Goal: Task Accomplishment & Management: Use online tool/utility

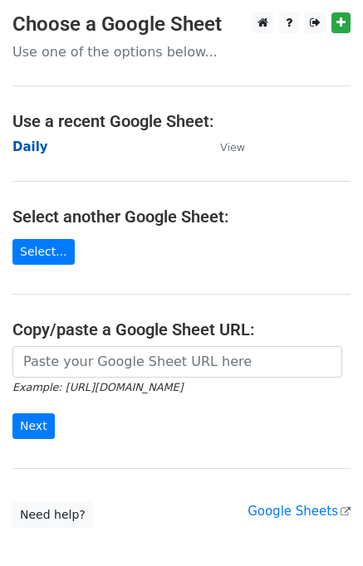
click at [33, 145] on strong "Daily" at bounding box center [30, 147] width 36 height 15
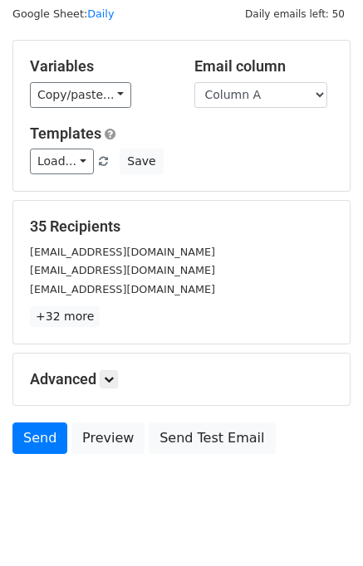
scroll to position [76, 0]
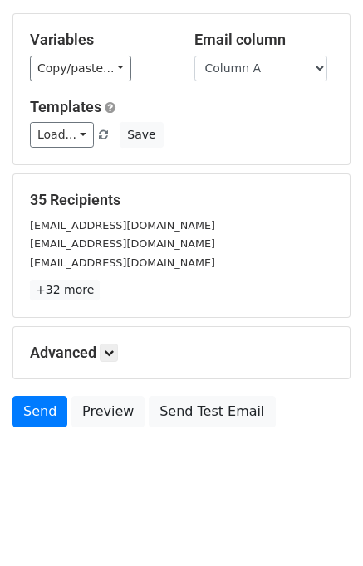
click at [123, 354] on h5 "Advanced" at bounding box center [181, 353] width 303 height 18
click at [110, 355] on icon at bounding box center [109, 353] width 10 height 10
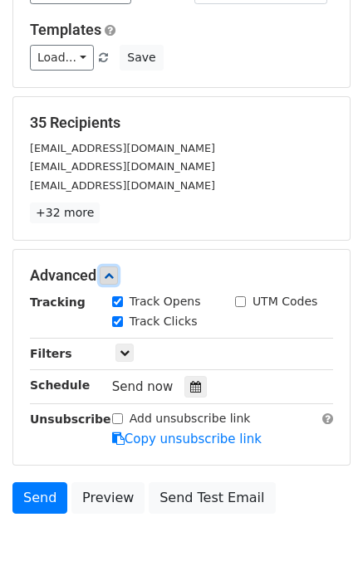
scroll to position [237, 0]
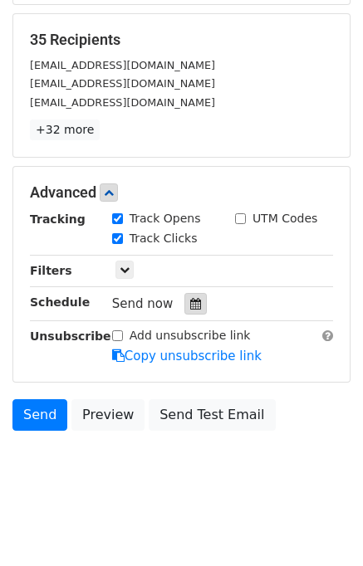
click at [190, 305] on icon at bounding box center [195, 304] width 11 height 12
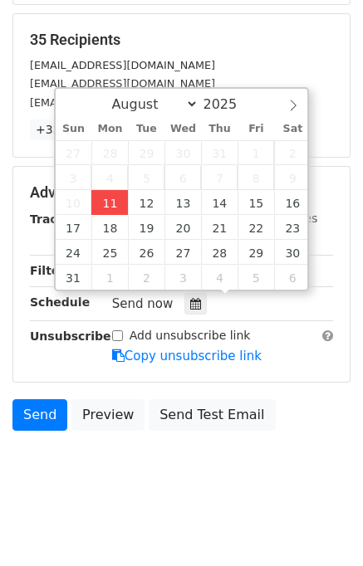
type input "2025-08-11 14:47"
type input "02"
type input "47"
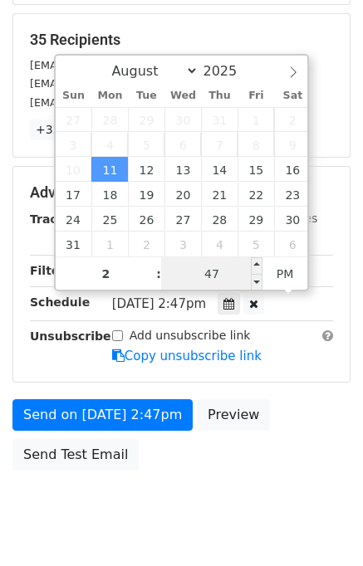
type input "02"
click at [193, 277] on input "47" at bounding box center [211, 273] width 101 height 33
type input "50"
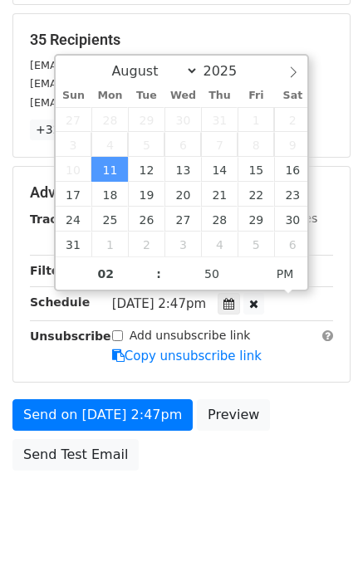
type input "2025-08-11 14:50"
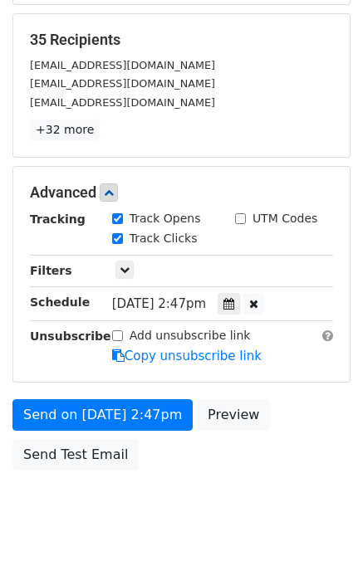
click at [331, 434] on div "Send on Aug 11 at 2:47pm Preview Send Test Email" at bounding box center [181, 440] width 363 height 80
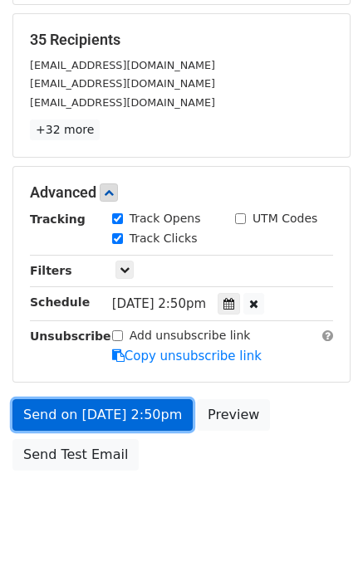
click at [91, 412] on link "Send on Aug 11 at 2:50pm" at bounding box center [102, 416] width 180 height 32
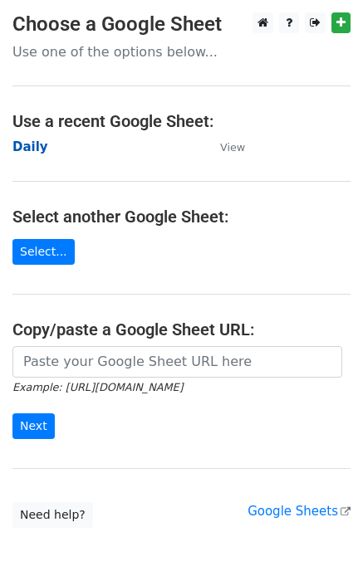
click at [32, 143] on strong "Daily" at bounding box center [30, 147] width 36 height 15
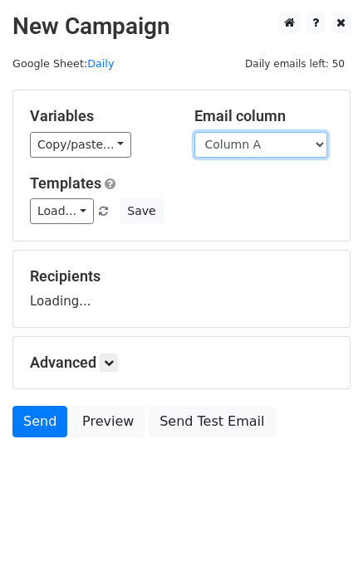
click at [251, 146] on select "Column A Column B Column C" at bounding box center [260, 145] width 133 height 26
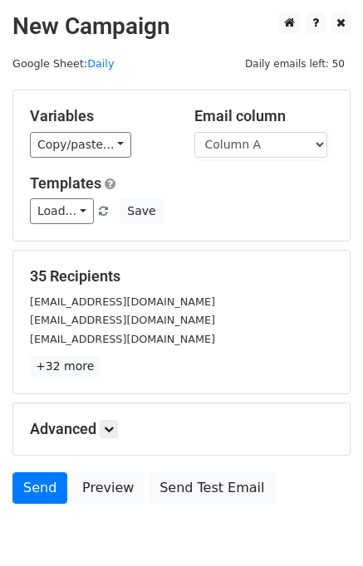
click at [258, 197] on div "Templates Load... No templates saved Save" at bounding box center [181, 199] width 328 height 51
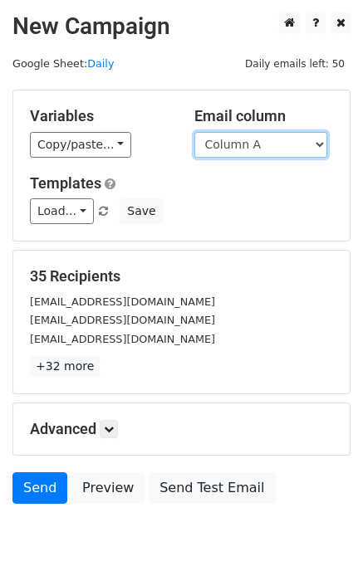
drag, startPoint x: 244, startPoint y: 143, endPoint x: 245, endPoint y: 153, distance: 10.0
click at [244, 143] on select "Column A Column B Column C" at bounding box center [260, 145] width 133 height 26
select select "Column B"
click at [194, 132] on select "Column A Column B Column C" at bounding box center [260, 145] width 133 height 26
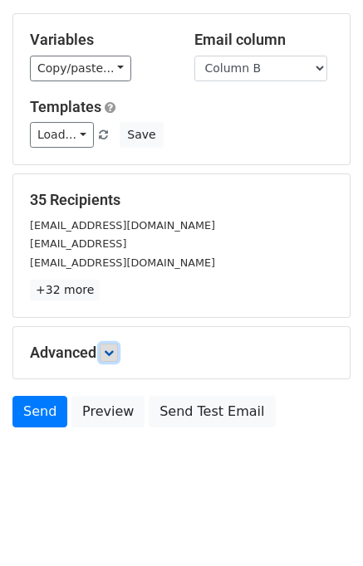
click at [110, 356] on link at bounding box center [109, 353] width 18 height 18
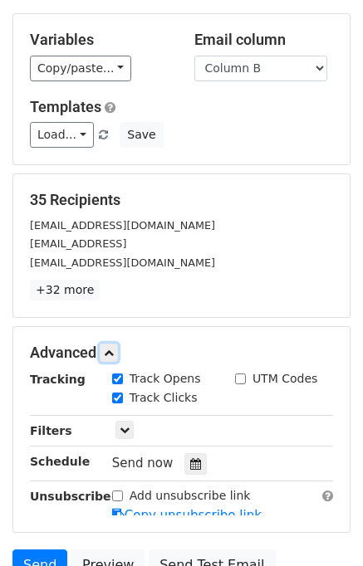
scroll to position [209, 0]
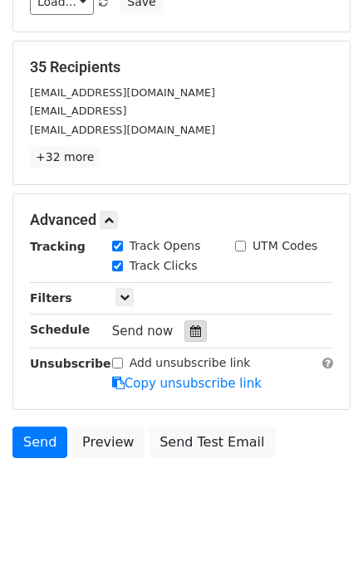
click at [190, 326] on icon at bounding box center [195, 332] width 11 height 12
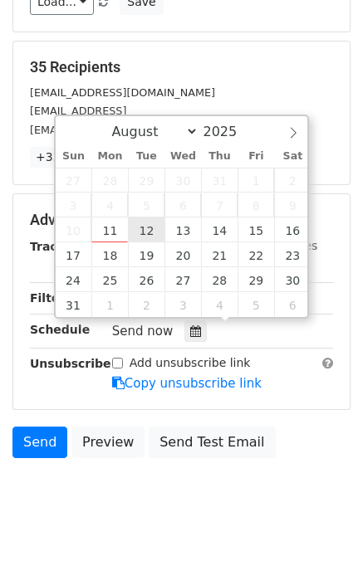
type input "2025-08-12 12:00"
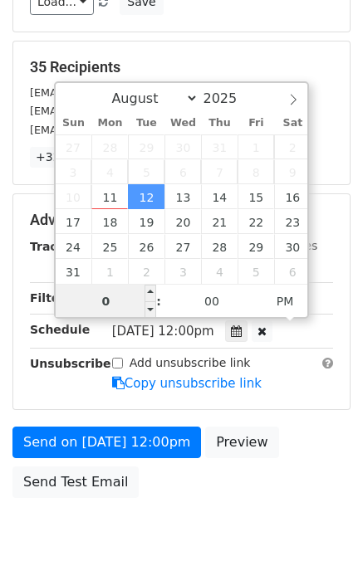
type input "02"
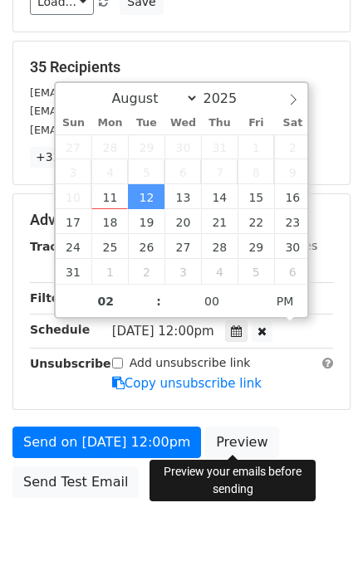
type input "2025-08-12 14:00"
click at [300, 438] on div "Send on Aug 12 at 12:00pm Preview Send Test Email" at bounding box center [181, 467] width 363 height 80
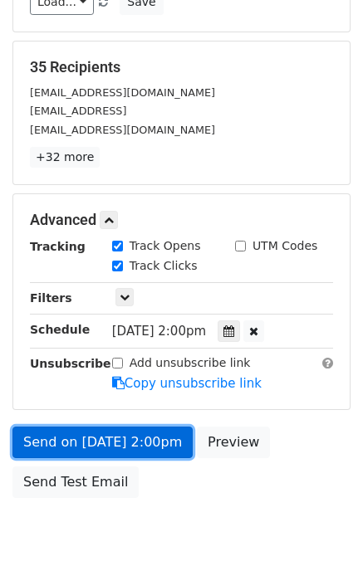
click at [140, 440] on link "Send on Aug 12 at 2:00pm" at bounding box center [102, 443] width 180 height 32
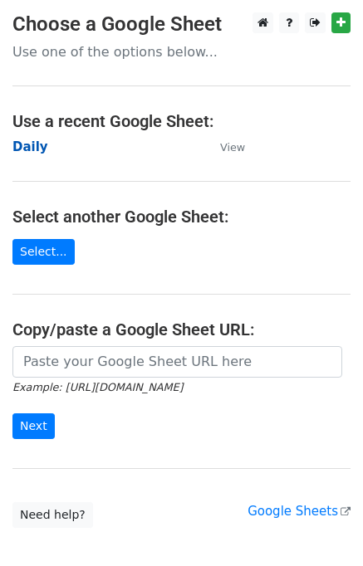
click at [32, 153] on strong "Daily" at bounding box center [30, 147] width 36 height 15
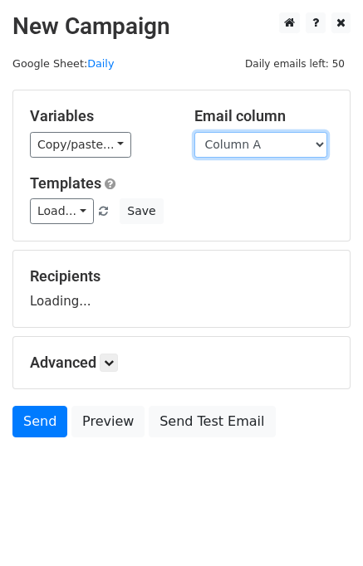
click at [262, 139] on select "Column A Column B Column C" at bounding box center [260, 145] width 133 height 26
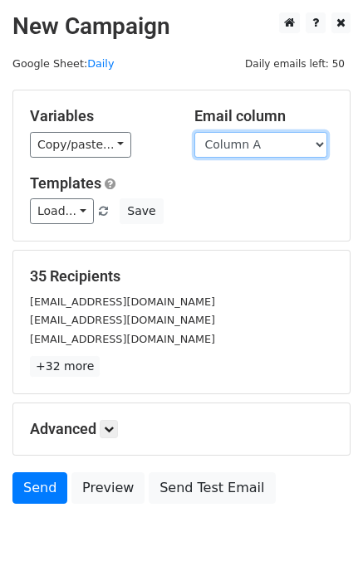
click at [260, 150] on select "Column A Column B Column C" at bounding box center [260, 145] width 133 height 26
select select "Column C"
click at [194, 132] on select "Column A Column B Column C" at bounding box center [260, 145] width 133 height 26
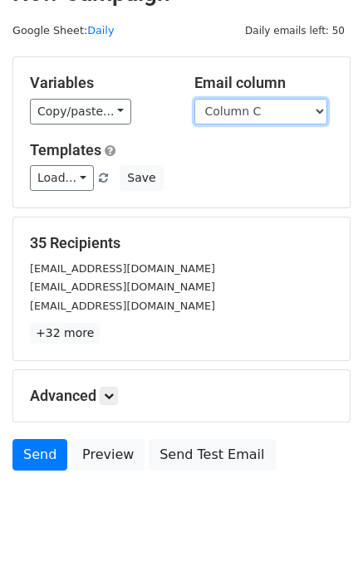
scroll to position [76, 0]
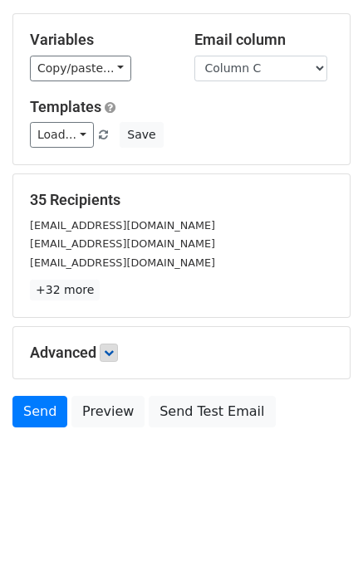
click at [102, 354] on h5 "Advanced" at bounding box center [181, 353] width 303 height 18
click at [118, 347] on link at bounding box center [109, 353] width 18 height 18
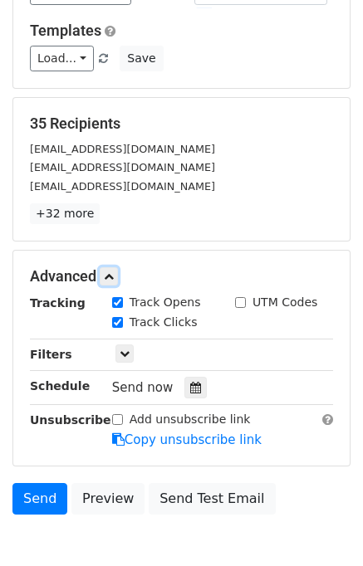
scroll to position [209, 0]
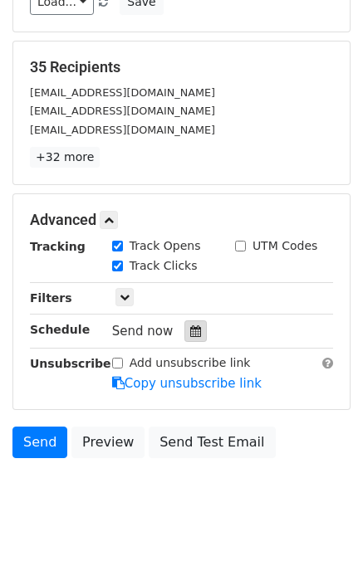
click at [186, 336] on div at bounding box center [195, 332] width 22 height 22
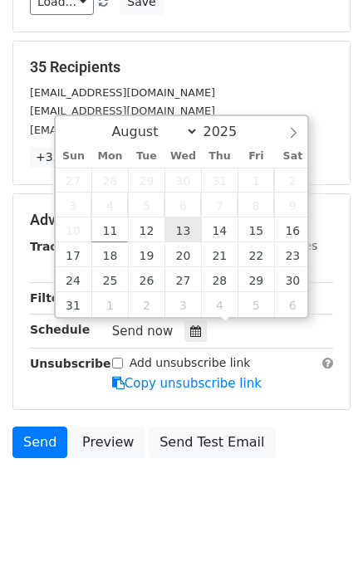
type input "2025-08-13 12:00"
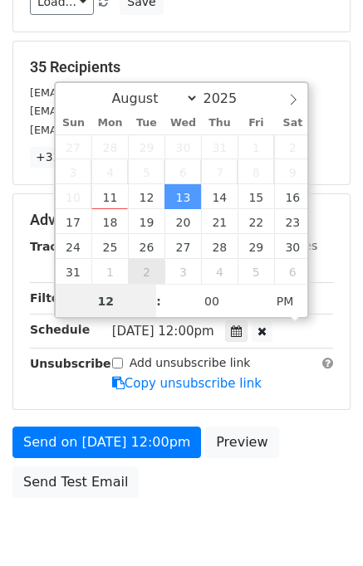
scroll to position [0, 0]
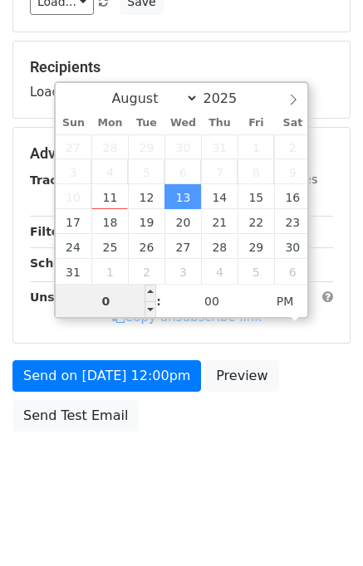
type input "03"
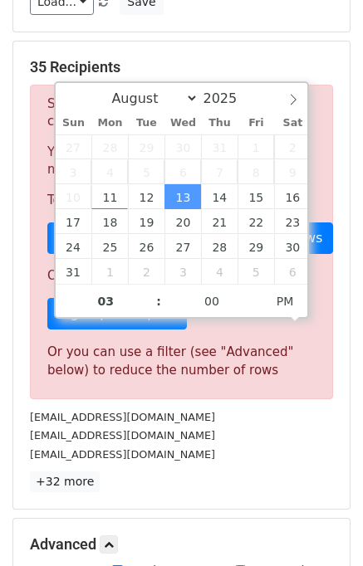
type input "2025-08-13 15:00"
click at [300, 412] on div "contact@nerdplusart.com" at bounding box center [181, 417] width 328 height 19
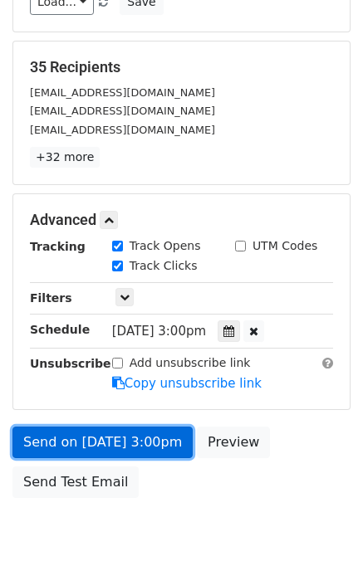
click at [126, 444] on link "Send on Aug 13 at 3:00pm" at bounding box center [102, 443] width 180 height 32
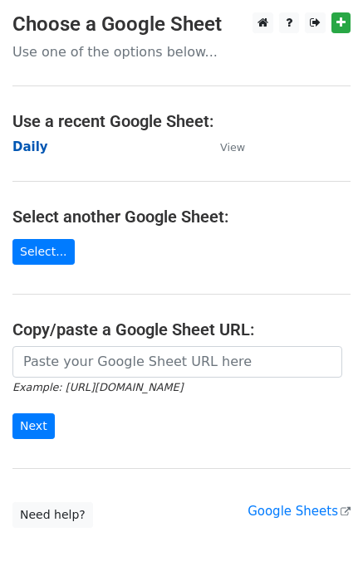
click at [35, 147] on strong "Daily" at bounding box center [30, 147] width 36 height 15
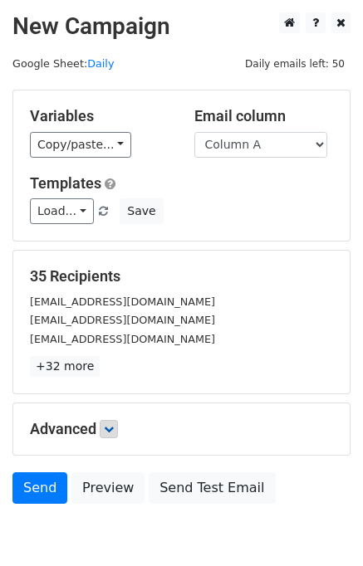
click at [114, 365] on p "+32 more" at bounding box center [181, 366] width 303 height 21
click at [112, 424] on icon at bounding box center [109, 429] width 10 height 10
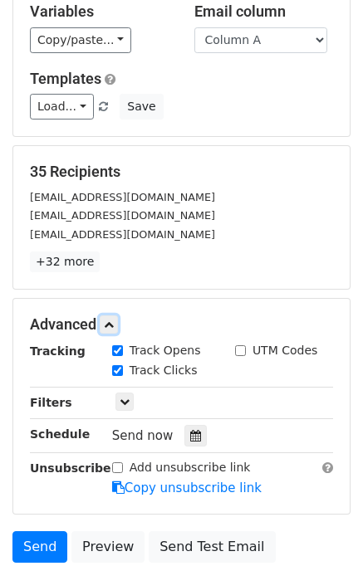
scroll to position [203, 0]
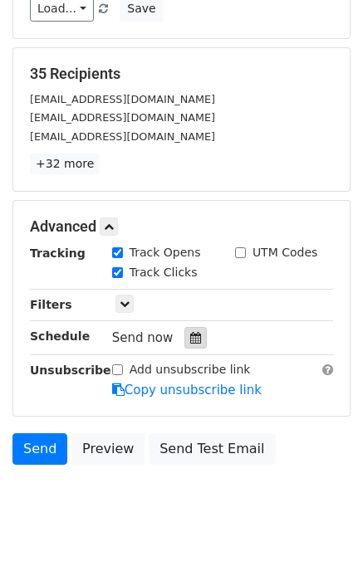
click at [190, 336] on icon at bounding box center [195, 338] width 11 height 12
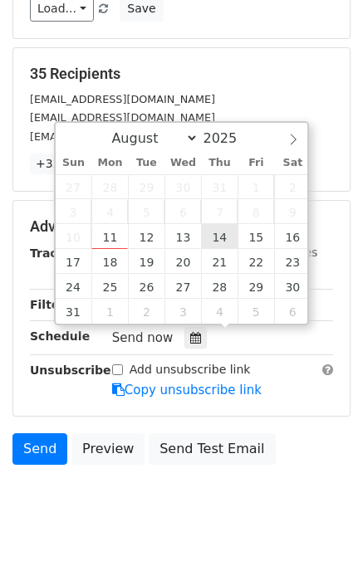
type input "[DATE] 12:00"
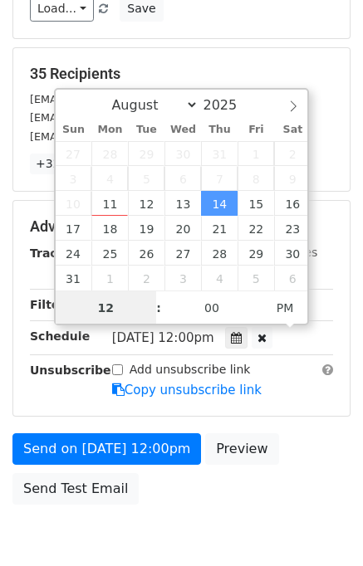
scroll to position [0, 0]
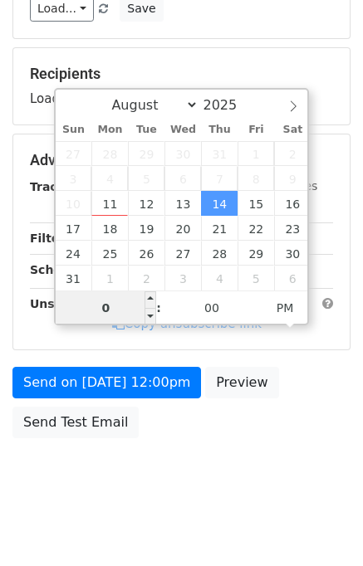
type input "04"
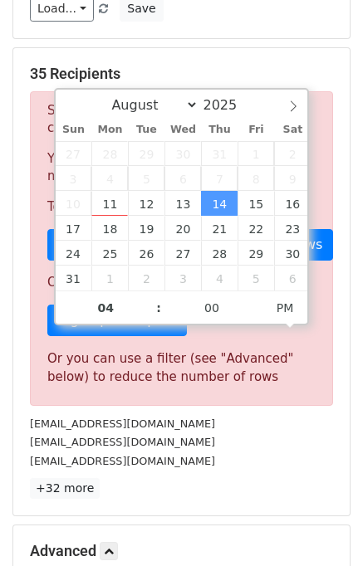
type input "2025-08-14 16:00"
click at [266, 452] on div "info@alphaflooringpros.com" at bounding box center [181, 461] width 328 height 19
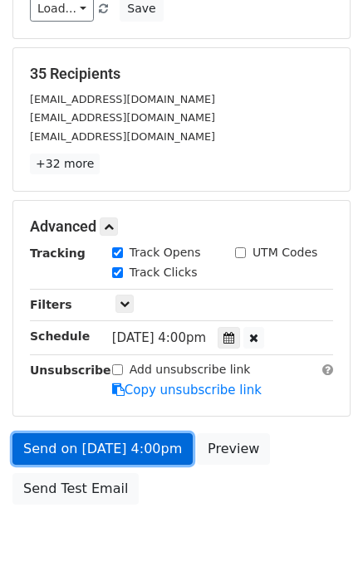
click at [125, 451] on link "Send on Aug 14 at 4:00pm" at bounding box center [102, 450] width 180 height 32
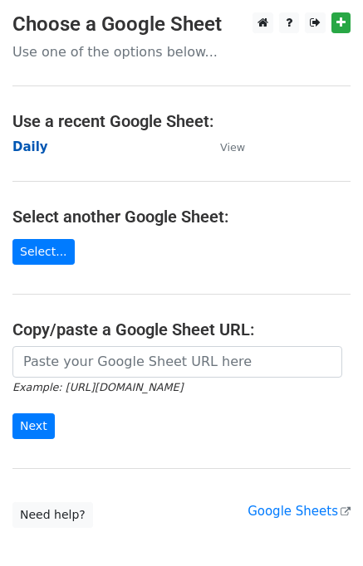
click at [33, 144] on strong "Daily" at bounding box center [30, 147] width 36 height 15
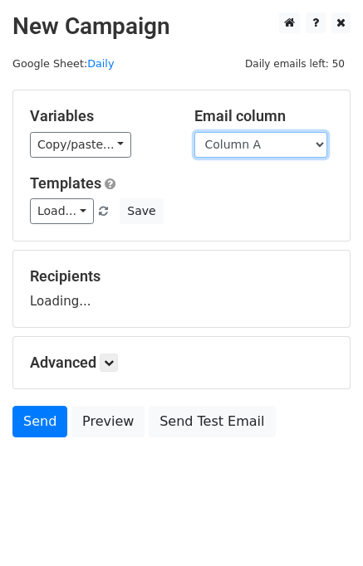
click at [250, 151] on select "Column A Column B Column C" at bounding box center [260, 145] width 133 height 26
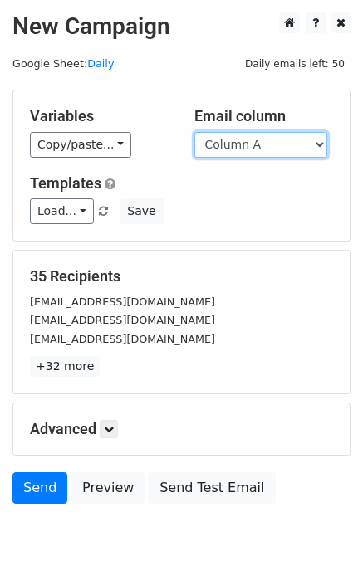
click at [247, 143] on select "Column A Column B Column C" at bounding box center [260, 145] width 133 height 26
select select "Column B"
click at [194, 132] on select "Column A Column B Column C" at bounding box center [260, 145] width 133 height 26
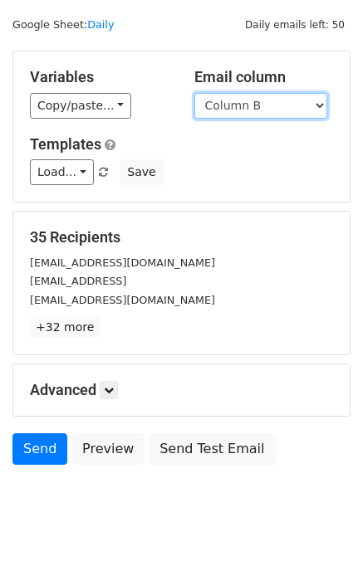
scroll to position [76, 0]
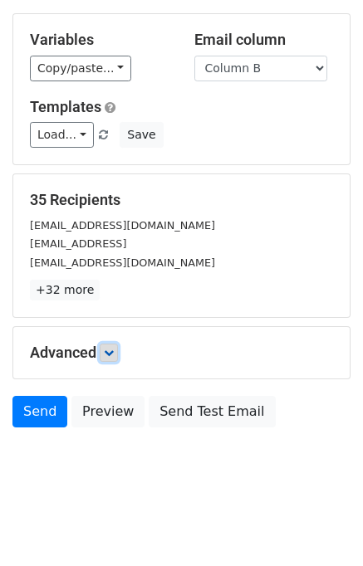
click at [116, 353] on link at bounding box center [109, 353] width 18 height 18
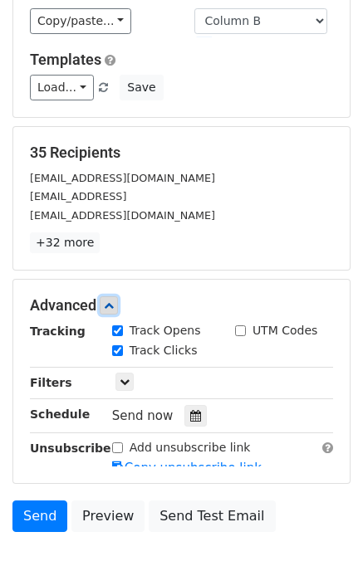
scroll to position [228, 0]
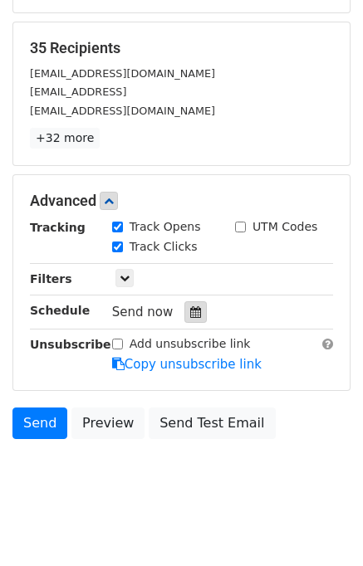
click at [195, 310] on div at bounding box center [195, 313] width 22 height 22
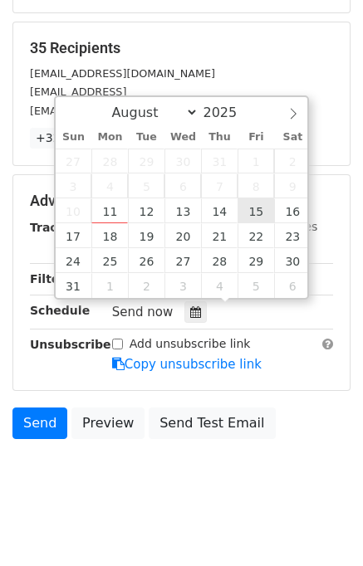
type input "[DATE] 12:00"
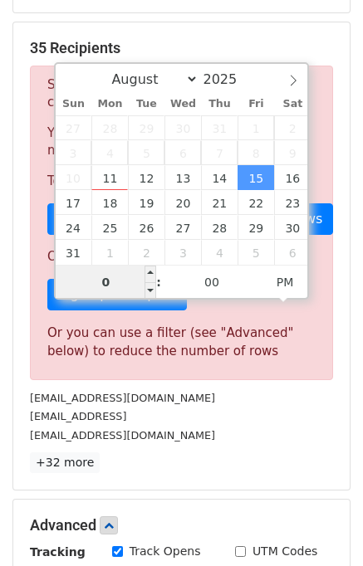
type input "05"
type input "2025-08-15 17:00"
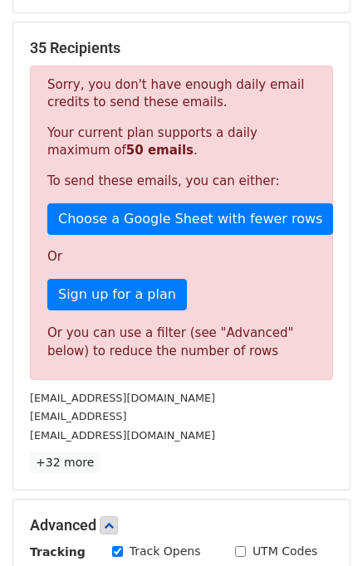
click at [253, 422] on div "support@pagetest.ai" at bounding box center [181, 416] width 328 height 19
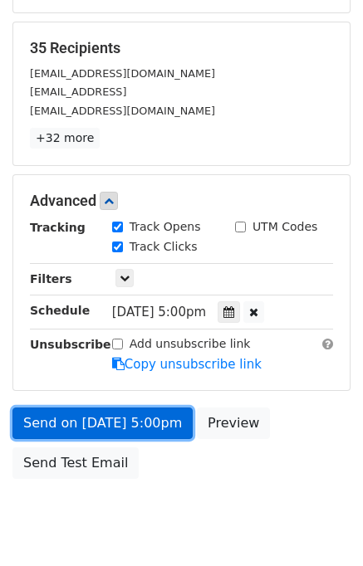
click at [141, 419] on link "Send on Aug 15 at 5:00pm" at bounding box center [102, 424] width 180 height 32
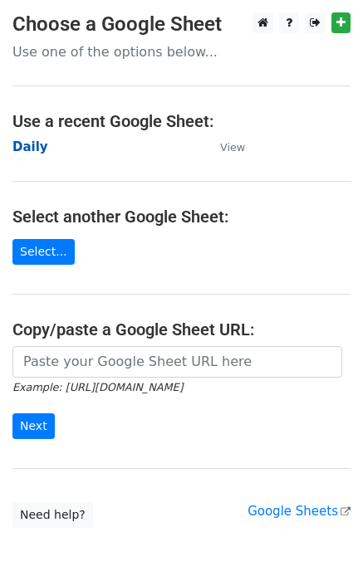
click at [41, 140] on strong "Daily" at bounding box center [30, 147] width 36 height 15
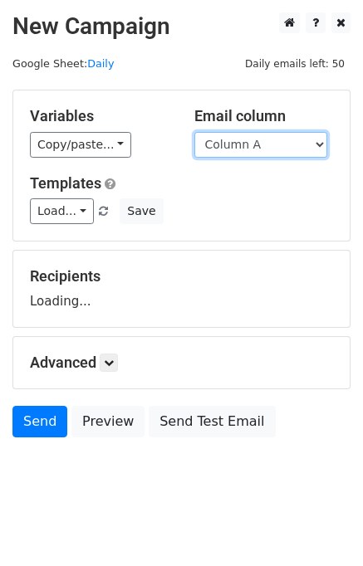
click at [262, 147] on select "Column A Column B Column C" at bounding box center [260, 145] width 133 height 26
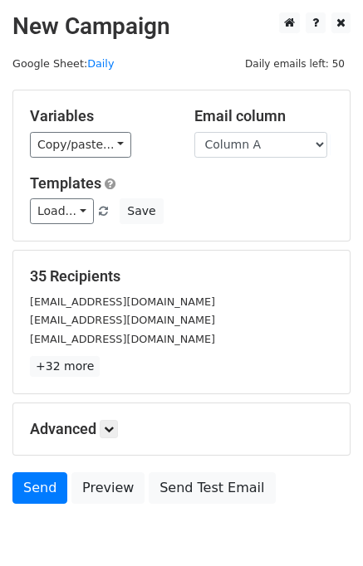
click at [266, 216] on div "Load... No templates saved Save" at bounding box center [181, 212] width 328 height 26
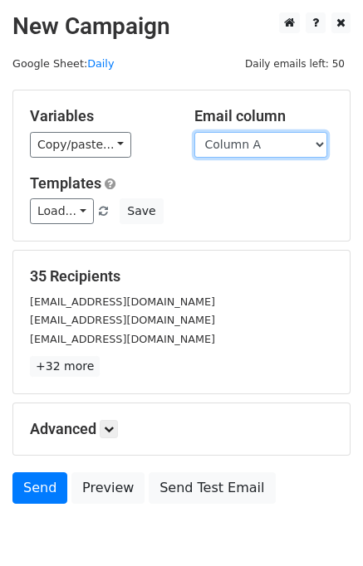
click at [255, 135] on select "Column A Column B Column C" at bounding box center [260, 145] width 133 height 26
select select "Column C"
click at [194, 132] on select "Column A Column B Column C" at bounding box center [260, 145] width 133 height 26
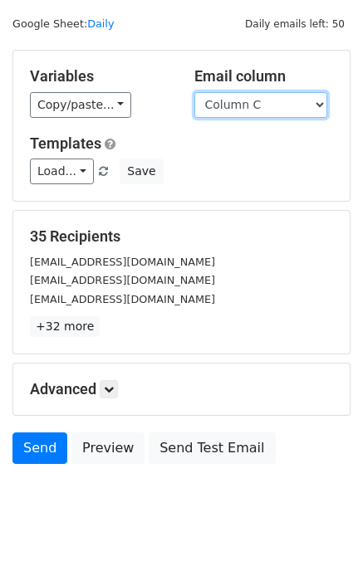
scroll to position [76, 0]
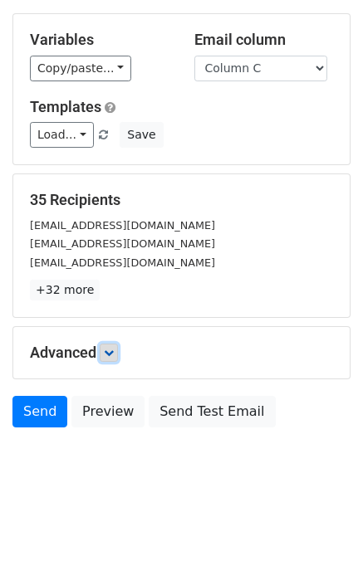
click at [113, 350] on icon at bounding box center [109, 353] width 10 height 10
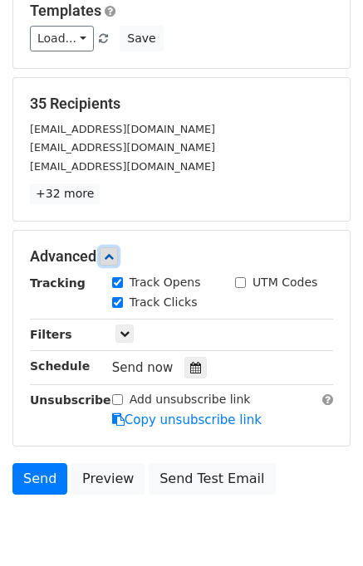
scroll to position [237, 0]
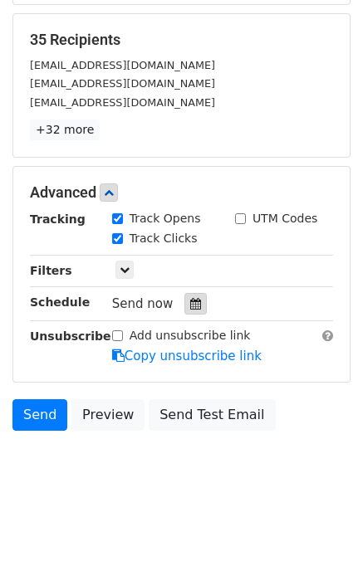
click at [190, 300] on icon at bounding box center [195, 304] width 11 height 12
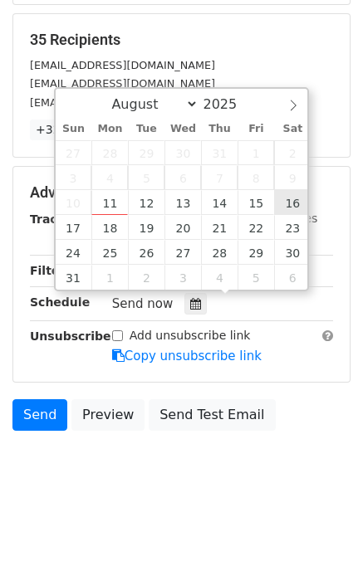
type input "2025-08-16 12:00"
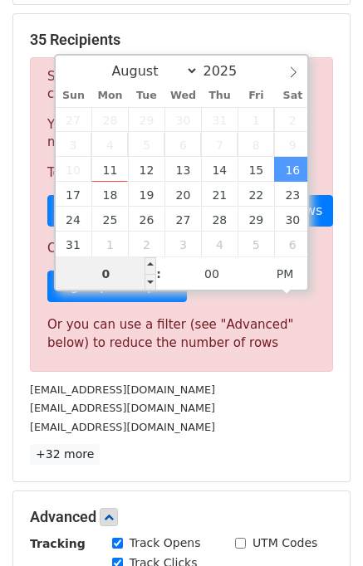
type input "06"
type input "2025-08-16 18:00"
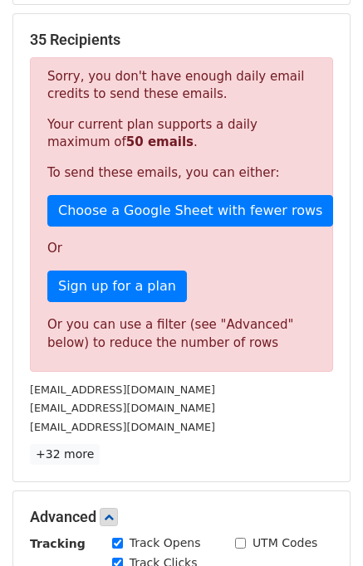
click at [219, 428] on div "sales@ats.io" at bounding box center [181, 427] width 328 height 19
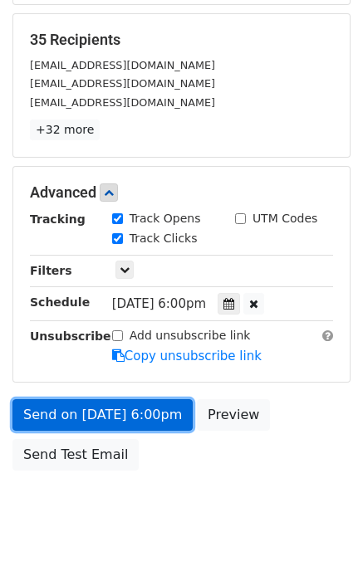
click at [106, 412] on link "Send on Aug 16 at 6:00pm" at bounding box center [102, 416] width 180 height 32
